Goal: Transaction & Acquisition: Purchase product/service

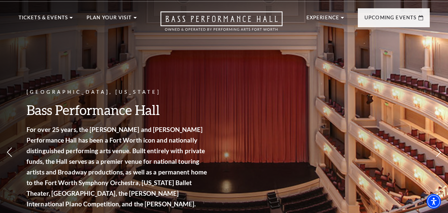
scroll to position [30, 0]
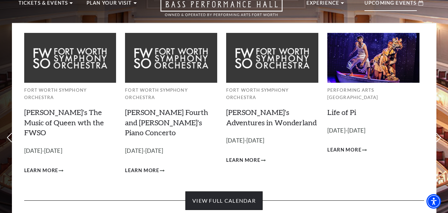
click at [207, 191] on link "View Full Calendar" at bounding box center [223, 200] width 77 height 19
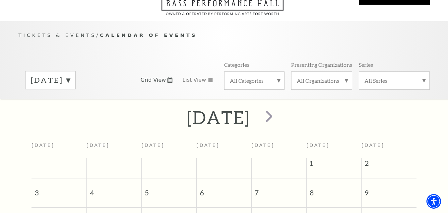
scroll to position [59, 0]
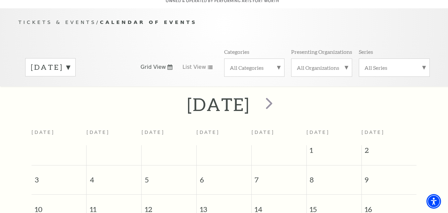
click at [70, 62] on label "August 2025" at bounding box center [50, 67] width 39 height 10
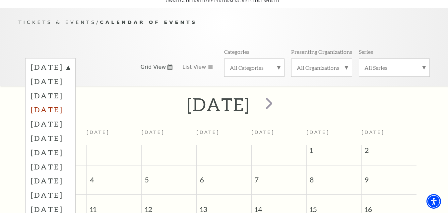
click at [70, 103] on label "November 2025" at bounding box center [50, 109] width 39 height 14
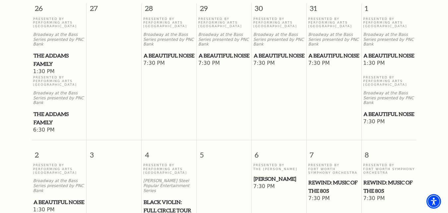
scroll to position [203, 0]
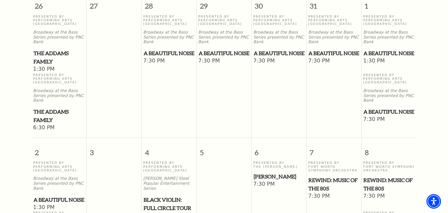
click at [164, 195] on span "Black Violin: Full Circle Tour" at bounding box center [169, 203] width 51 height 16
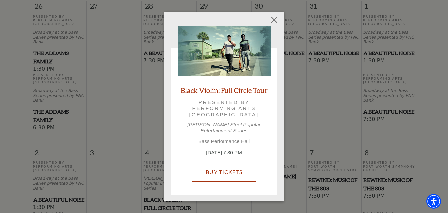
click at [208, 167] on link "Buy Tickets" at bounding box center [224, 172] width 64 height 19
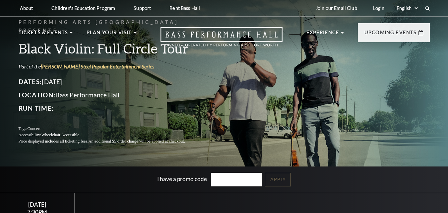
scroll to position [144, 0]
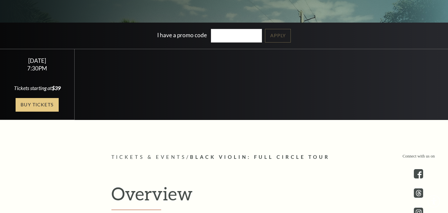
click at [44, 105] on link "Buy Tickets" at bounding box center [37, 105] width 43 height 14
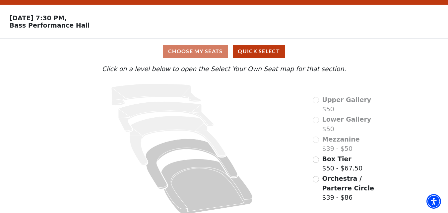
scroll to position [25, 0]
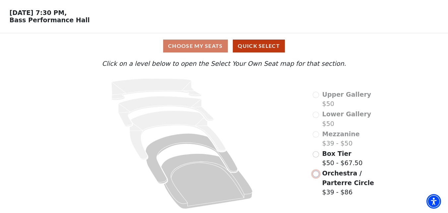
click at [316, 174] on input "Orchestra / Parterre Circle$39 - $86\a" at bounding box center [316, 174] width 6 height 6
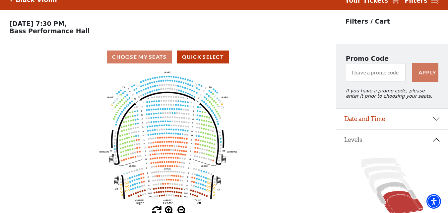
scroll to position [31, 0]
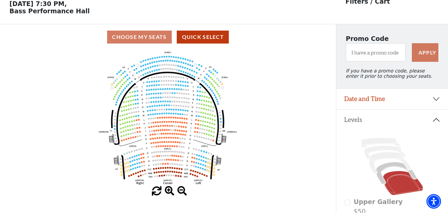
click at [168, 186] on icon "Left (ORPITL) Right (ORPITR) Center (ORPITC) ZZ AA YY BB ZA ZA (ORCL) (ORCR) (O…" at bounding box center [168, 118] width 303 height 136
click at [168, 190] on span at bounding box center [170, 191] width 10 height 10
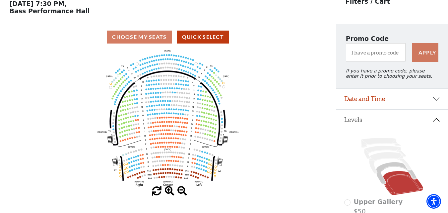
click at [168, 190] on span at bounding box center [170, 191] width 10 height 10
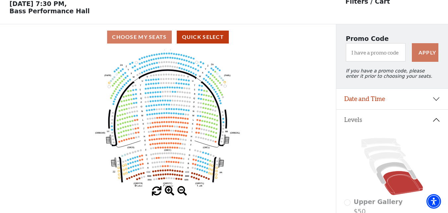
click at [168, 190] on span at bounding box center [170, 191] width 10 height 10
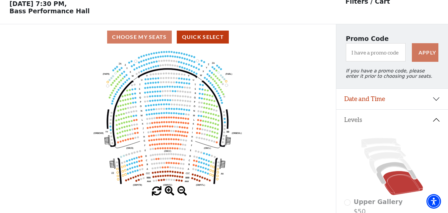
click at [168, 190] on span at bounding box center [170, 191] width 10 height 10
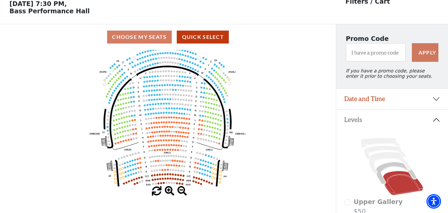
click at [168, 190] on span at bounding box center [170, 191] width 10 height 10
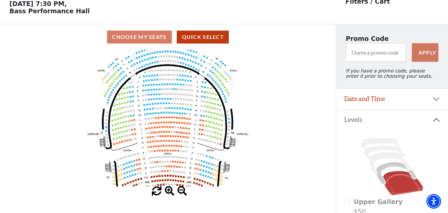
click at [168, 190] on span at bounding box center [170, 191] width 10 height 10
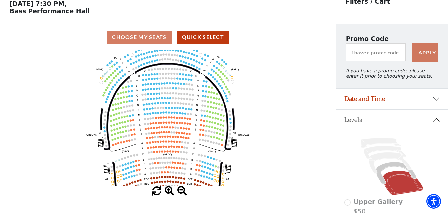
click at [168, 190] on span at bounding box center [170, 191] width 10 height 10
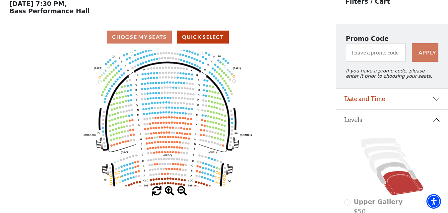
click at [168, 190] on span at bounding box center [170, 191] width 10 height 10
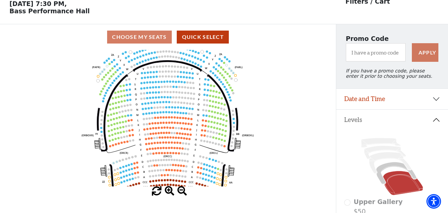
click at [168, 190] on span at bounding box center [170, 191] width 10 height 10
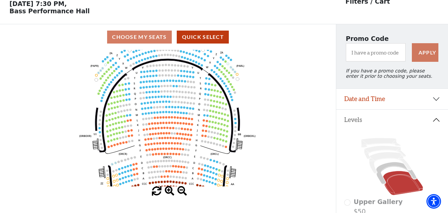
click at [168, 190] on span at bounding box center [170, 191] width 10 height 10
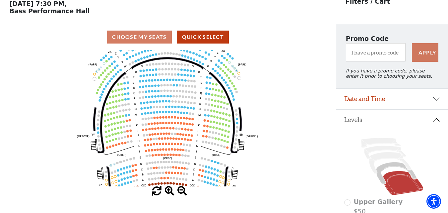
click at [168, 190] on span at bounding box center [170, 191] width 10 height 10
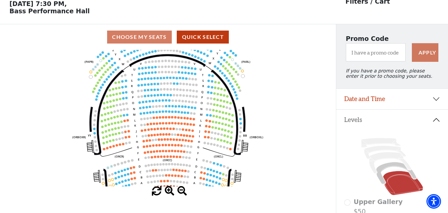
click at [168, 190] on span at bounding box center [170, 191] width 10 height 10
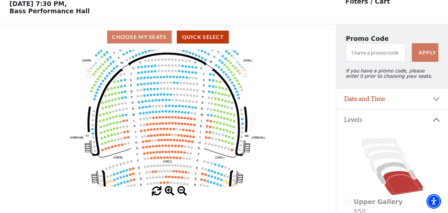
click at [168, 190] on span at bounding box center [170, 191] width 10 height 10
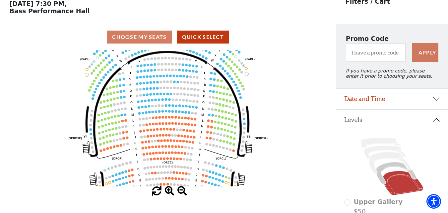
click at [168, 190] on span at bounding box center [170, 191] width 10 height 10
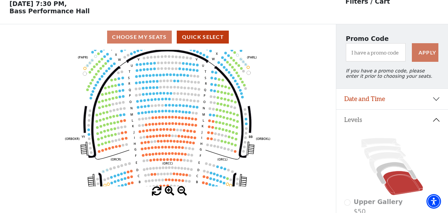
click at [168, 190] on span at bounding box center [170, 191] width 10 height 10
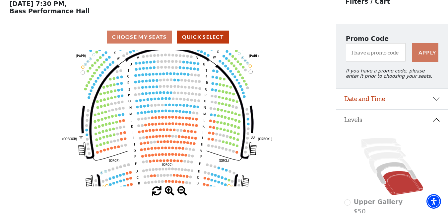
click at [168, 190] on span at bounding box center [170, 191] width 10 height 10
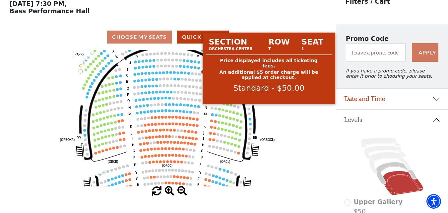
click at [199, 69] on circle at bounding box center [198, 68] width 3 height 3
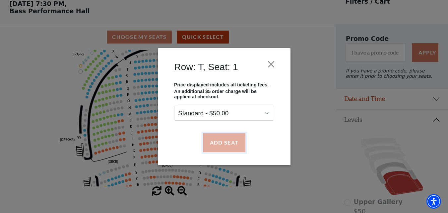
click at [231, 142] on button "Add Seat" at bounding box center [224, 142] width 42 height 19
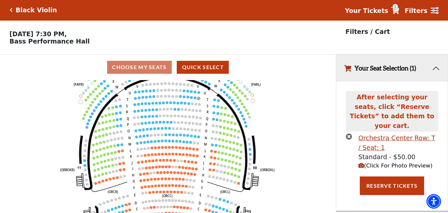
scroll to position [0, 0]
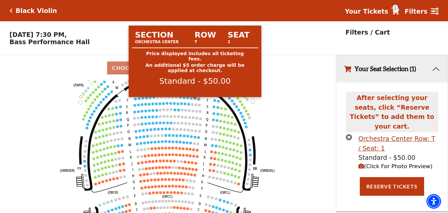
click at [196, 100] on circle at bounding box center [195, 98] width 3 height 3
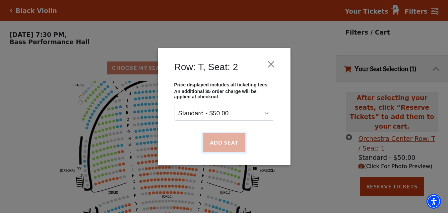
click at [220, 140] on button "Add Seat" at bounding box center [224, 142] width 42 height 19
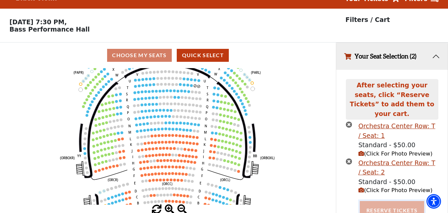
click at [384, 202] on button "Reserve Tickets" at bounding box center [392, 210] width 64 height 19
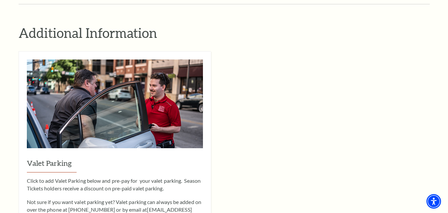
scroll to position [575, 0]
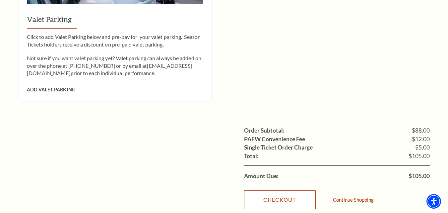
click at [278, 190] on link "Checkout" at bounding box center [280, 199] width 72 height 19
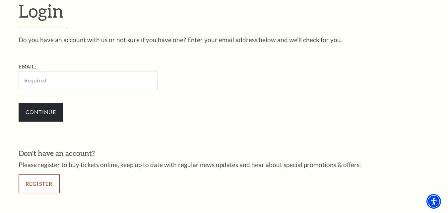
click at [45, 181] on link "Register" at bounding box center [39, 183] width 41 height 19
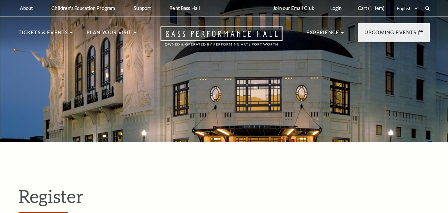
select select "1"
select select "[GEOGRAPHIC_DATA]"
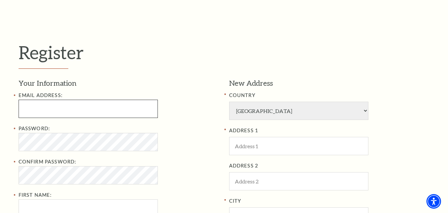
click at [72, 112] on input "Email Address:" at bounding box center [88, 109] width 139 height 18
drag, startPoint x: 41, startPoint y: 107, endPoint x: 6, endPoint y: 108, distance: 35.5
click at [6, 108] on div "Register Your Information Email Address: v Password: Confirm Password: First Na…" at bounding box center [224, 200] width 448 height 405
paste input "[EMAIL_ADDRESS][DOMAIN_NAME]"
type input "[EMAIL_ADDRESS][DOMAIN_NAME]"
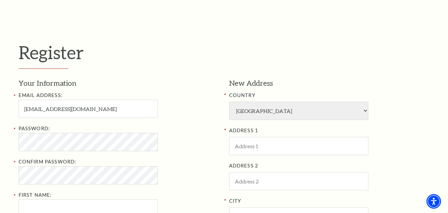
click at [337, 90] on fieldset "New Address COUNTRY [GEOGRAPHIC_DATA] [GEOGRAPHIC_DATA] [GEOGRAPHIC_DATA] [GEOG…" at bounding box center [329, 190] width 201 height 224
drag, startPoint x: 52, startPoint y: 109, endPoint x: 21, endPoint y: 109, distance: 31.9
click at [21, 109] on input "[EMAIL_ADDRESS][DOMAIN_NAME]" at bounding box center [88, 109] width 139 height 18
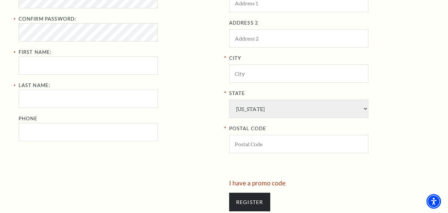
scroll to position [288, 0]
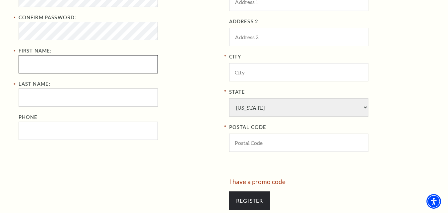
click at [38, 66] on input "First Name:" at bounding box center [88, 64] width 139 height 18
paste input "lettypowell"
type input "lettypowell"
click at [37, 97] on input "Last Name:" at bounding box center [88, 97] width 139 height 18
paste input "lettypowell"
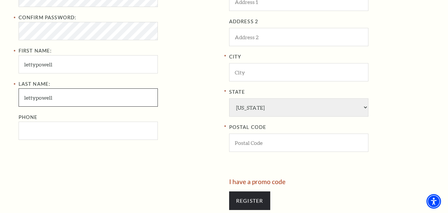
type input "lettypowell"
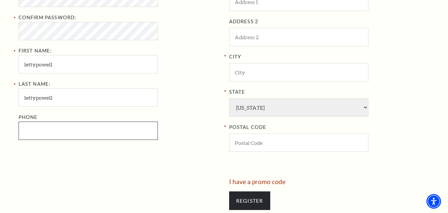
click at [40, 134] on input "Phone" at bounding box center [88, 130] width 139 height 18
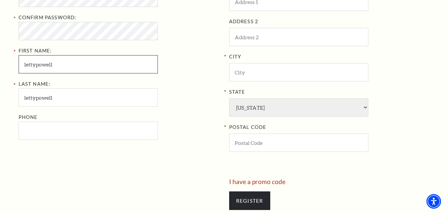
drag, startPoint x: 35, startPoint y: 66, endPoint x: 77, endPoint y: 62, distance: 43.0
click at [77, 62] on input "lettypowell" at bounding box center [88, 64] width 139 height 18
type input "letty"
drag, startPoint x: 34, startPoint y: 100, endPoint x: 14, endPoint y: 101, distance: 19.9
click at [14, 101] on div "Register Your Information Email Address: lettypowell181@gmail.com Password: Con…" at bounding box center [224, 56] width 425 height 405
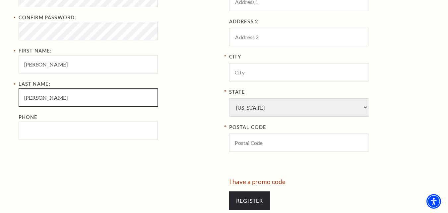
type input "powell"
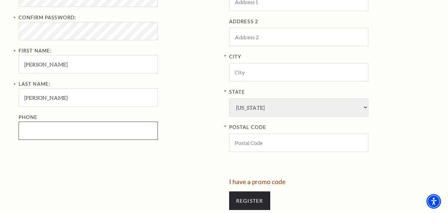
click at [36, 128] on input "Phone" at bounding box center [88, 130] width 139 height 18
click at [45, 135] on input "Phone" at bounding box center [88, 130] width 139 height 18
paste input "6822456589"
type input "682-245-6589"
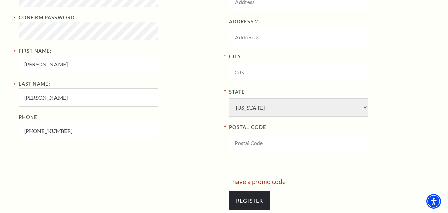
click at [260, 5] on input "ADDRESS 1" at bounding box center [298, 2] width 139 height 18
click at [253, 5] on input "ADDRESS 1" at bounding box center [298, 2] width 139 height 18
paste input "2868 6th Ave, Fort Worth, TX 76110"
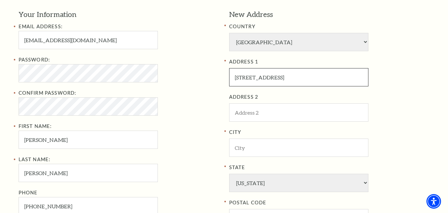
scroll to position [196, 0]
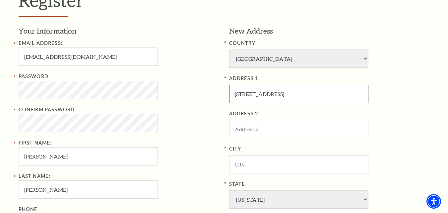
drag, startPoint x: 308, startPoint y: 1, endPoint x: 338, endPoint y: 96, distance: 99.2
click at [338, 96] on input "2868 6th Ave, Fort Worth, TX 76110" at bounding box center [298, 94] width 139 height 18
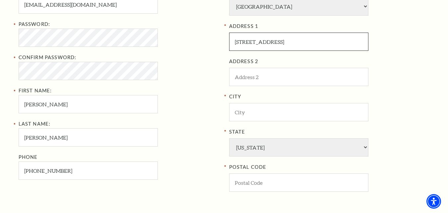
scroll to position [264, 0]
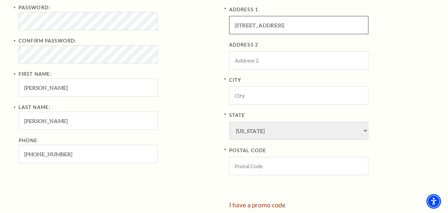
type input "2868 6th Ave, Fort Worth, TX 76110"
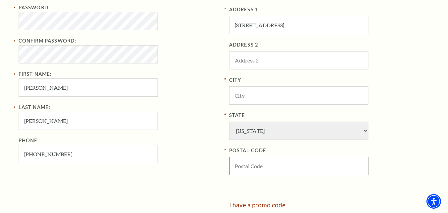
click at [248, 168] on input "POSTAL CODE" at bounding box center [298, 166] width 139 height 18
paste input "76110"
type input "76110"
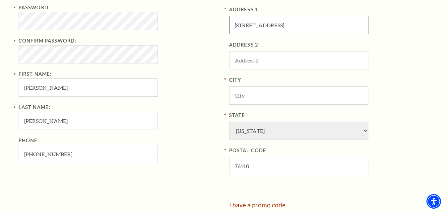
drag, startPoint x: 270, startPoint y: 27, endPoint x: 297, endPoint y: 25, distance: 27.3
click at [297, 25] on input "2868 6th Ave, Fort Worth, TX 76110" at bounding box center [298, 25] width 139 height 18
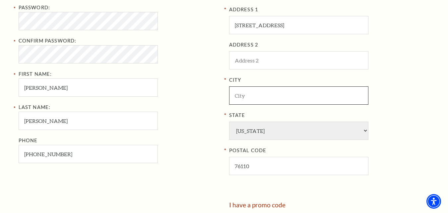
click at [248, 97] on input "City" at bounding box center [298, 95] width 139 height 18
paste input "Fort Worth"
type input "Fort Worth"
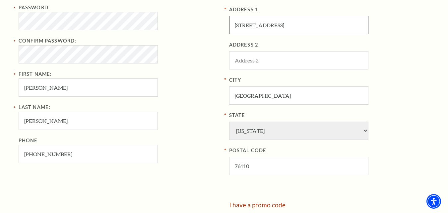
drag, startPoint x: 267, startPoint y: 26, endPoint x: 341, endPoint y: 19, distance: 74.3
click at [341, 19] on input "2868 6th Ave, Fort Worth, TX 76110" at bounding box center [298, 25] width 139 height 18
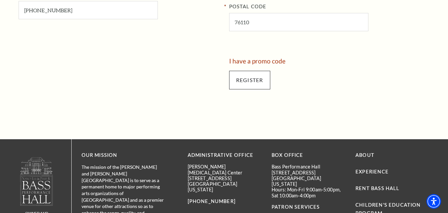
type input "[STREET_ADDRESS]"
click at [259, 85] on input "Register" at bounding box center [249, 80] width 41 height 19
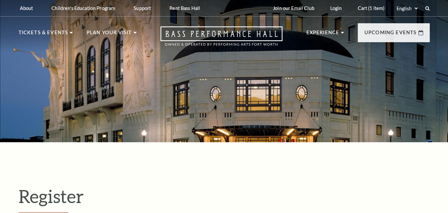
select select "1"
select select "[GEOGRAPHIC_DATA]"
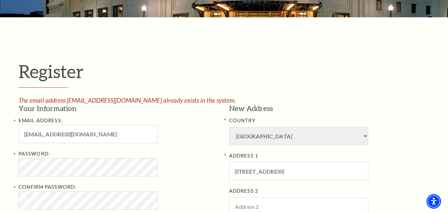
scroll to position [144, 0]
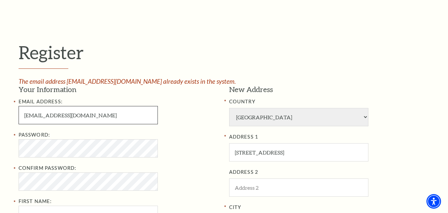
drag, startPoint x: 96, startPoint y: 117, endPoint x: 0, endPoint y: 114, distance: 95.9
click at [0, 114] on div "Register The email address lettypowell181@gmail.com already exists in the syste…" at bounding box center [224, 203] width 448 height 411
paste input "jamaicahill236"
type input "jamaicahill236@gmail.com"
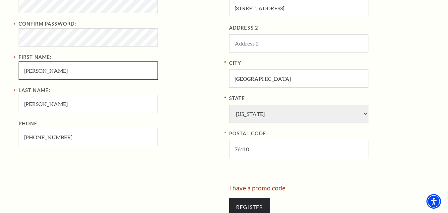
drag, startPoint x: 37, startPoint y: 73, endPoint x: 17, endPoint y: 73, distance: 20.2
click at [17, 73] on div "Register The email address lettypowell181@gmail.com already exists in the syste…" at bounding box center [224, 59] width 425 height 411
paste input "jamaicahill236@gmail.com"
drag, startPoint x: 50, startPoint y: 69, endPoint x: 138, endPoint y: 66, distance: 88.0
click at [138, 66] on input "jamaicahill236@gmail.com" at bounding box center [88, 70] width 139 height 18
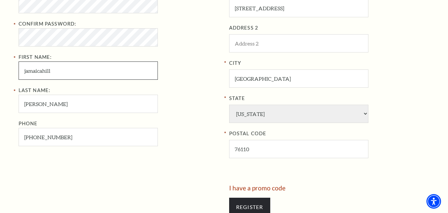
drag, startPoint x: 42, startPoint y: 71, endPoint x: 56, endPoint y: 71, distance: 14.3
click at [56, 71] on input "jamaicahill" at bounding box center [88, 70] width 139 height 18
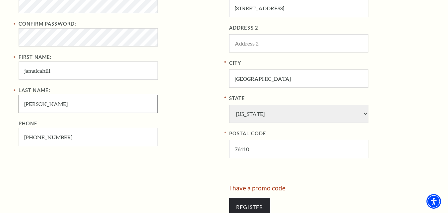
drag, startPoint x: 47, startPoint y: 107, endPoint x: 3, endPoint y: 104, distance: 44.6
click at [3, 104] on div "Register The email address lettypowell181@gmail.com already exists in the syste…" at bounding box center [224, 59] width 448 height 411
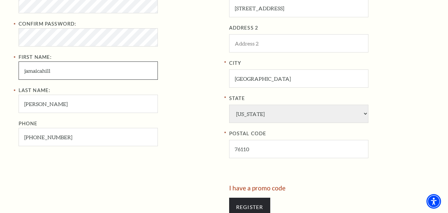
drag, startPoint x: 41, startPoint y: 68, endPoint x: 63, endPoint y: 67, distance: 21.2
click at [63, 67] on input "jamaicahill" at bounding box center [88, 70] width 139 height 18
type input "jamaica"
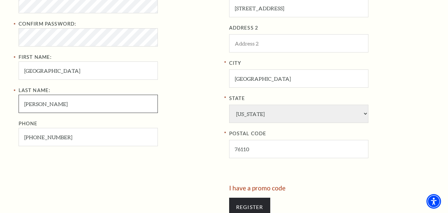
drag, startPoint x: 50, startPoint y: 104, endPoint x: 6, endPoint y: 112, distance: 44.5
click at [6, 112] on div "Register The email address lettypowell181@gmail.com already exists in the syste…" at bounding box center [224, 59] width 448 height 411
paste input "hi"
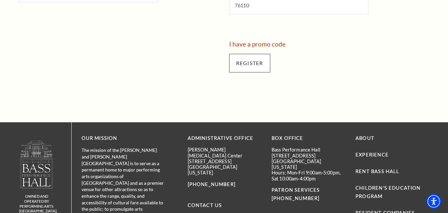
type input "hill"
click at [245, 62] on input "Register" at bounding box center [249, 63] width 41 height 19
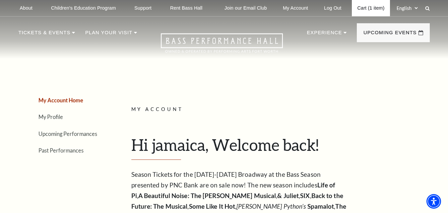
click at [366, 8] on link "Cart (1 item)" at bounding box center [371, 8] width 38 height 16
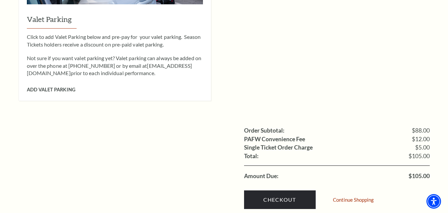
scroll to position [719, 0]
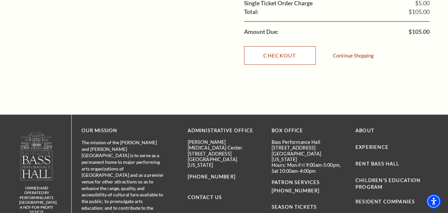
click at [280, 46] on link "Checkout" at bounding box center [280, 55] width 72 height 19
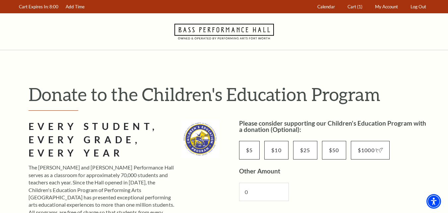
scroll to position [144, 0]
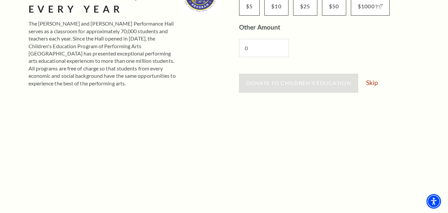
click at [373, 86] on div "Donate to Children's Education Skip" at bounding box center [334, 86] width 191 height 25
click at [373, 85] on link "Skip" at bounding box center [372, 82] width 12 height 6
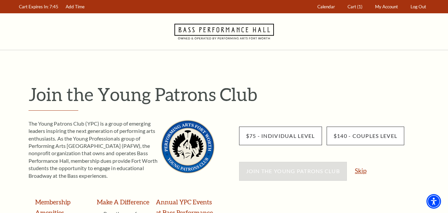
click at [362, 173] on link "Skip" at bounding box center [361, 170] width 12 height 6
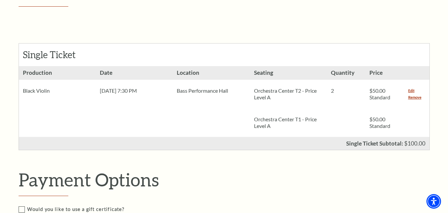
scroll to position [288, 0]
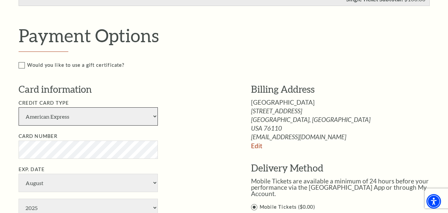
click at [111, 115] on select "American Express Visa Master Card Discover" at bounding box center [88, 116] width 139 height 18
select select "24"
click at [19, 107] on select "American Express Visa Master Card Discover" at bounding box center [88, 116] width 139 height 18
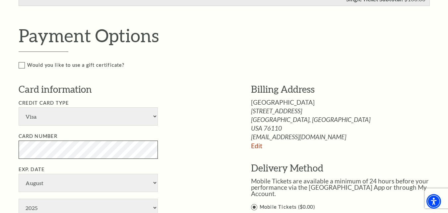
scroll to position [431, 0]
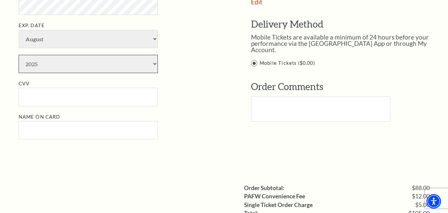
click at [68, 65] on select "2025 2026 2027 2028 2029 2030 2031 2032 2033 2034" at bounding box center [88, 64] width 139 height 18
select select "2028"
click at [19, 55] on select "2025 2026 2027 2028 2029 2030 2031 2032 2033 2034" at bounding box center [88, 64] width 139 height 18
click at [34, 98] on input "CVV" at bounding box center [88, 97] width 139 height 18
paste input "608"
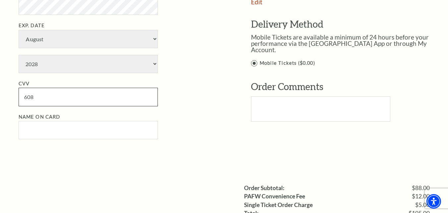
type input "608"
click at [45, 125] on input "Name on Card" at bounding box center [88, 130] width 139 height 18
paste input "jamaicahill236@gmail.com"
drag, startPoint x: 52, startPoint y: 131, endPoint x: 100, endPoint y: 131, distance: 47.1
click at [100, 131] on input "jamaicahill236@gmail.com" at bounding box center [88, 130] width 139 height 18
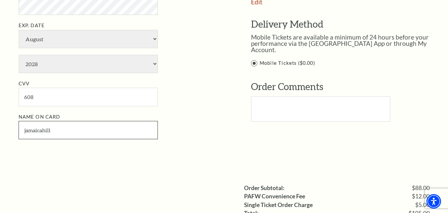
click at [42, 130] on input "jamaicahill" at bounding box center [88, 130] width 139 height 18
type input "jamaica hill"
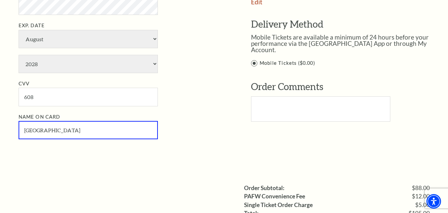
scroll to position [575, 0]
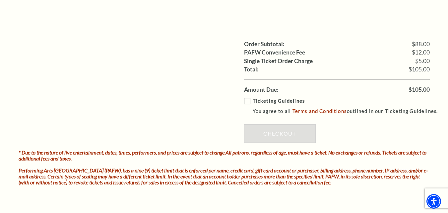
click at [247, 102] on label "Ticketing Guidelines You agree to all Terms and Conditions outlined in our Tick…" at bounding box center [344, 106] width 200 height 18
click at [0, 0] on input "Ticketing Guidelines You agree to all Terms and Conditions outlined in our Tick…" at bounding box center [0, 0] width 0 height 0
click at [283, 136] on link "Checkout" at bounding box center [280, 133] width 72 height 19
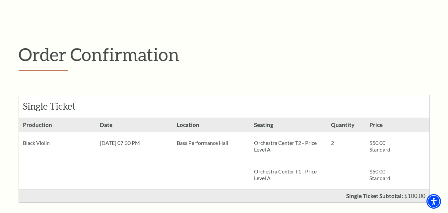
scroll to position [193, 0]
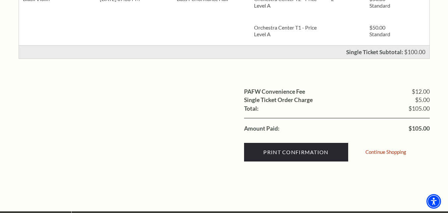
drag, startPoint x: 412, startPoint y: 132, endPoint x: 420, endPoint y: 132, distance: 8.3
click at [420, 133] on div "Print Confirmation Continue Shopping" at bounding box center [337, 150] width 186 height 35
drag, startPoint x: 410, startPoint y: 129, endPoint x: 431, endPoint y: 130, distance: 20.9
click at [431, 130] on div "Order Confirmation Single Ticket Production 2 $50.00 Standard $50.00 Standard" at bounding box center [224, 34] width 425 height 354
copy span "105.00"
